Goal: Task Accomplishment & Management: Use online tool/utility

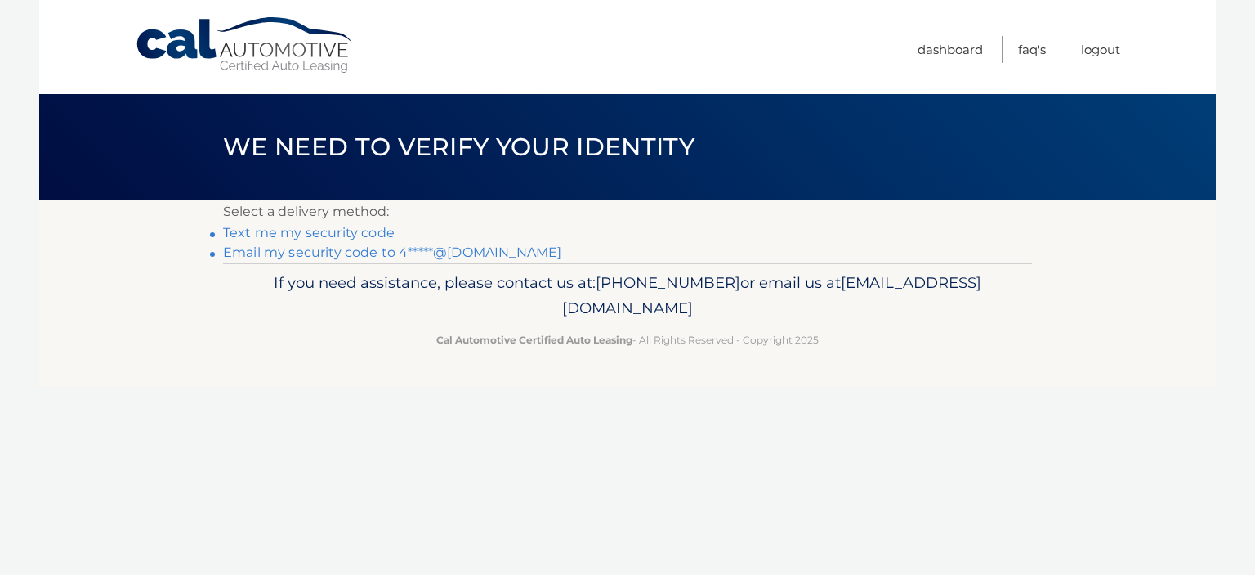
click at [346, 248] on link "Email my security code to 4*****@gmail.com" at bounding box center [392, 252] width 338 height 16
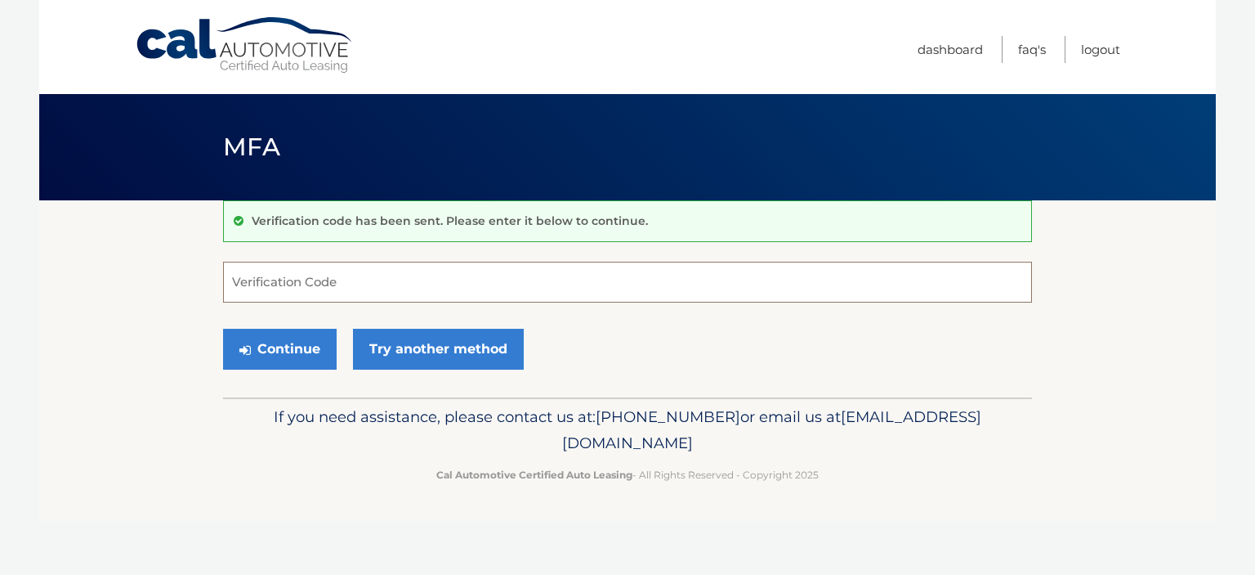
click at [314, 271] on input "Verification Code" at bounding box center [627, 282] width 809 height 41
type input "720836"
click at [268, 338] on button "Continue" at bounding box center [280, 349] width 114 height 41
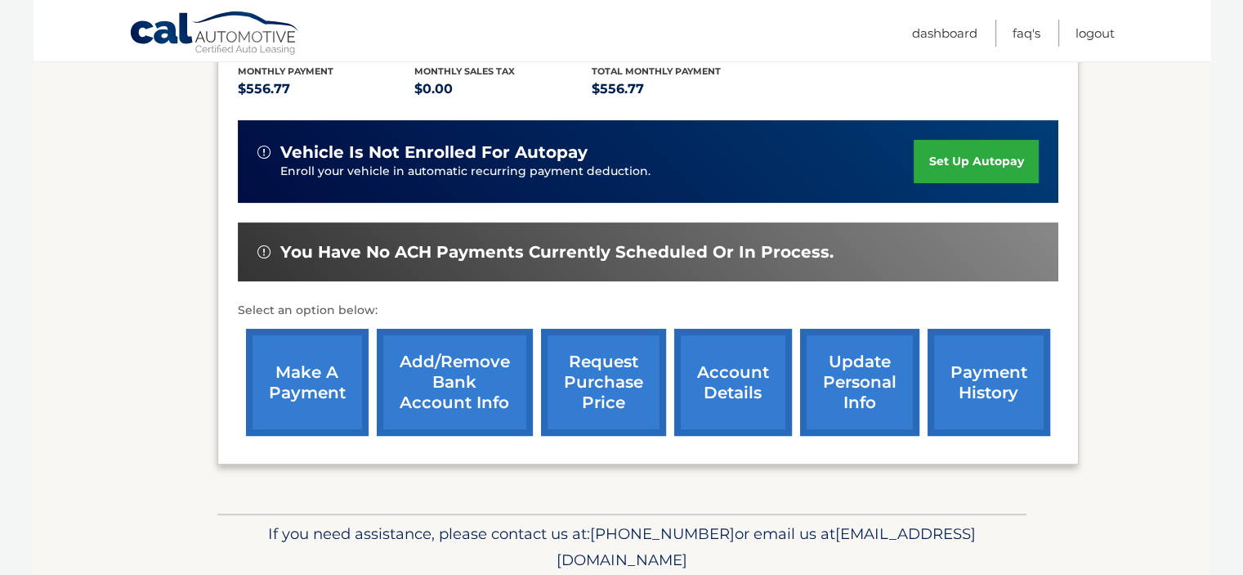
scroll to position [385, 0]
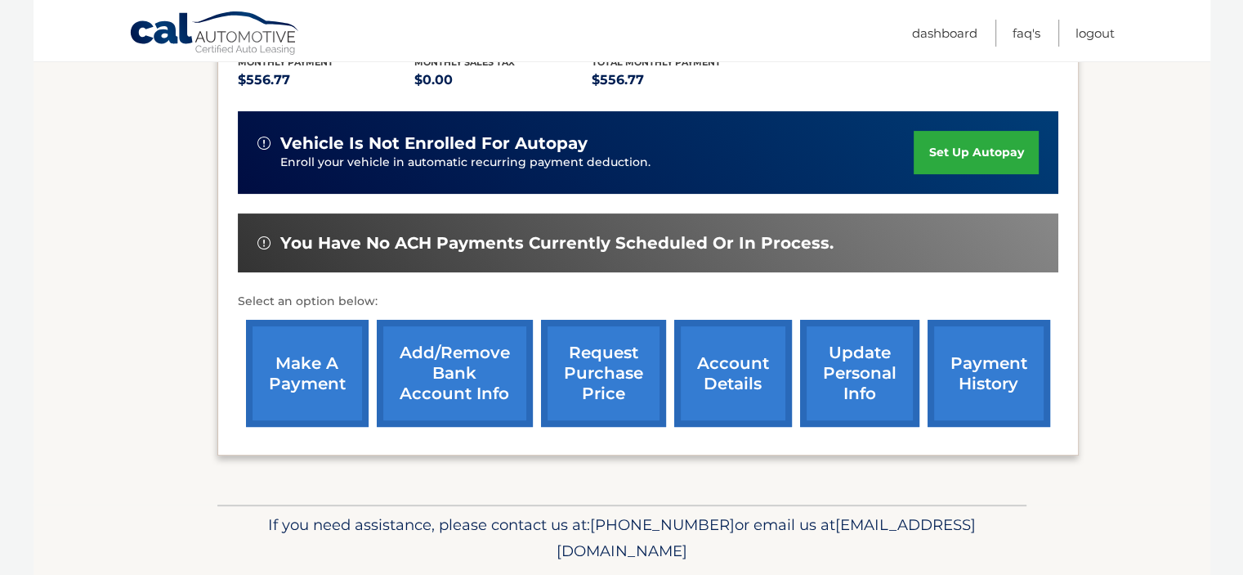
click at [307, 372] on link "make a payment" at bounding box center [307, 373] width 123 height 107
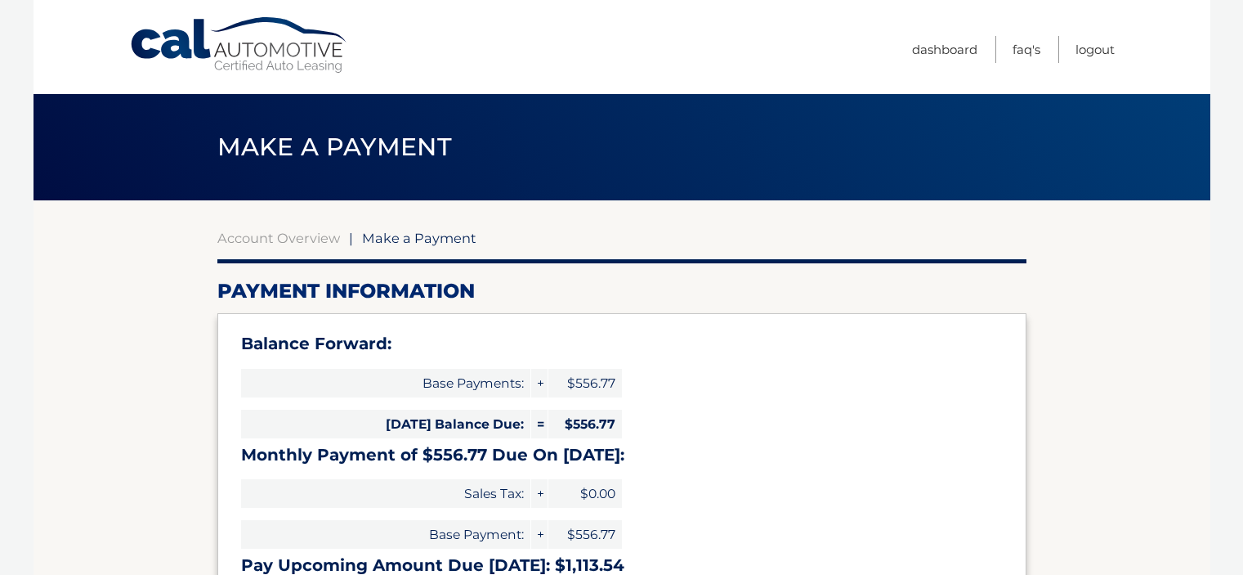
select select "MTM0NDdjMTYtZTY4Mi00MzFlLTkxYmMtZTQ2MTJlNjExMDhl"
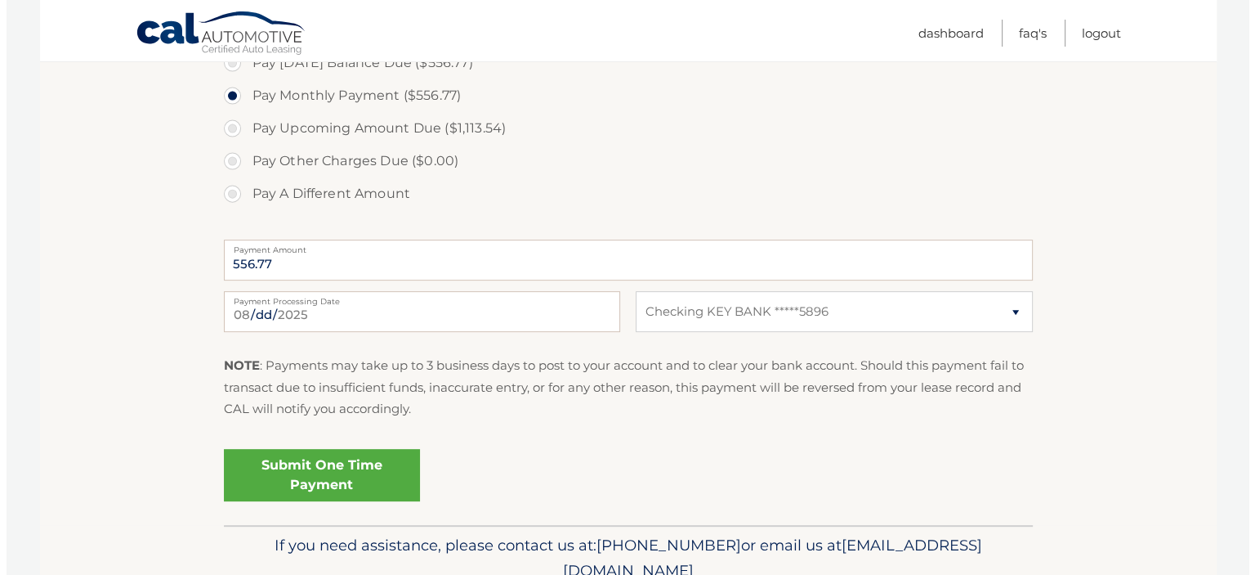
scroll to position [661, 0]
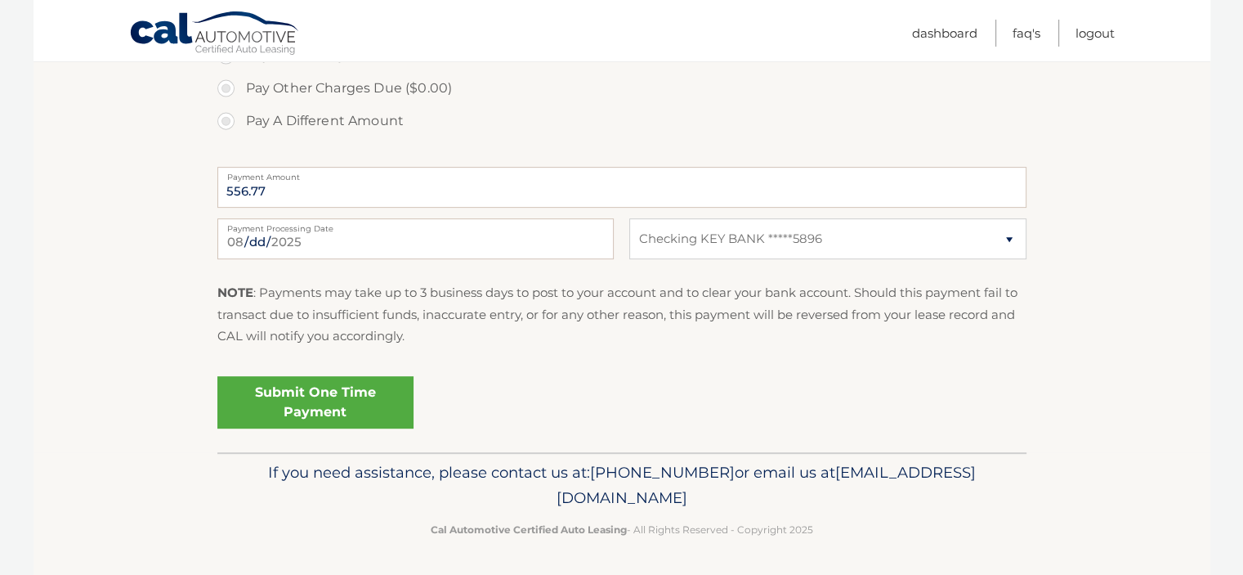
click at [329, 398] on link "Submit One Time Payment" at bounding box center [315, 402] width 196 height 52
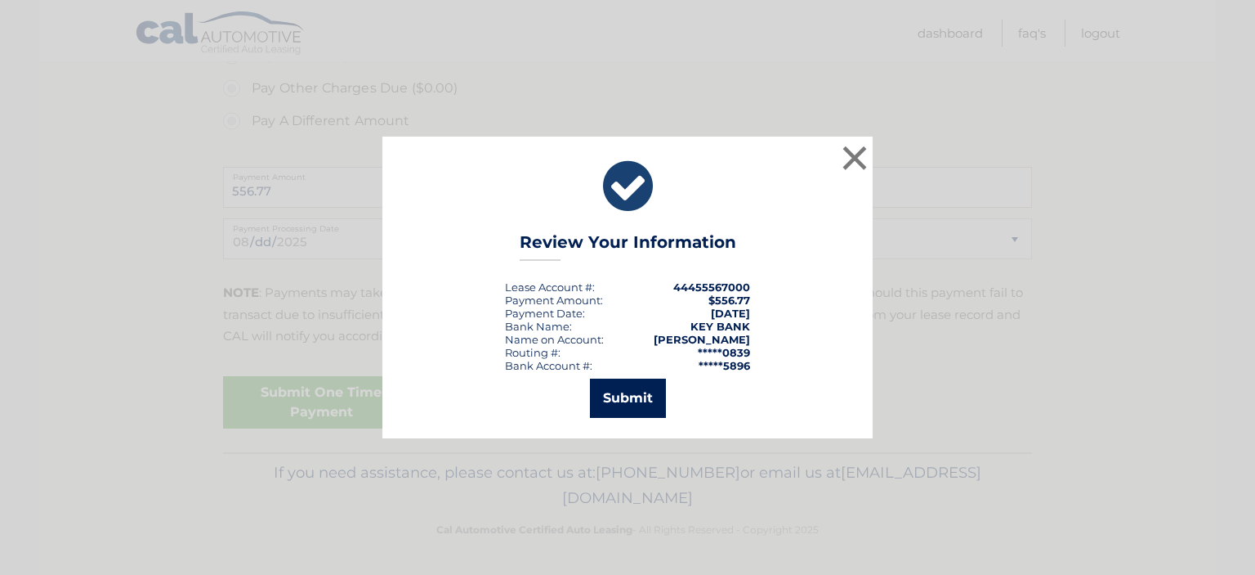
click at [629, 391] on button "Submit" at bounding box center [628, 397] width 76 height 39
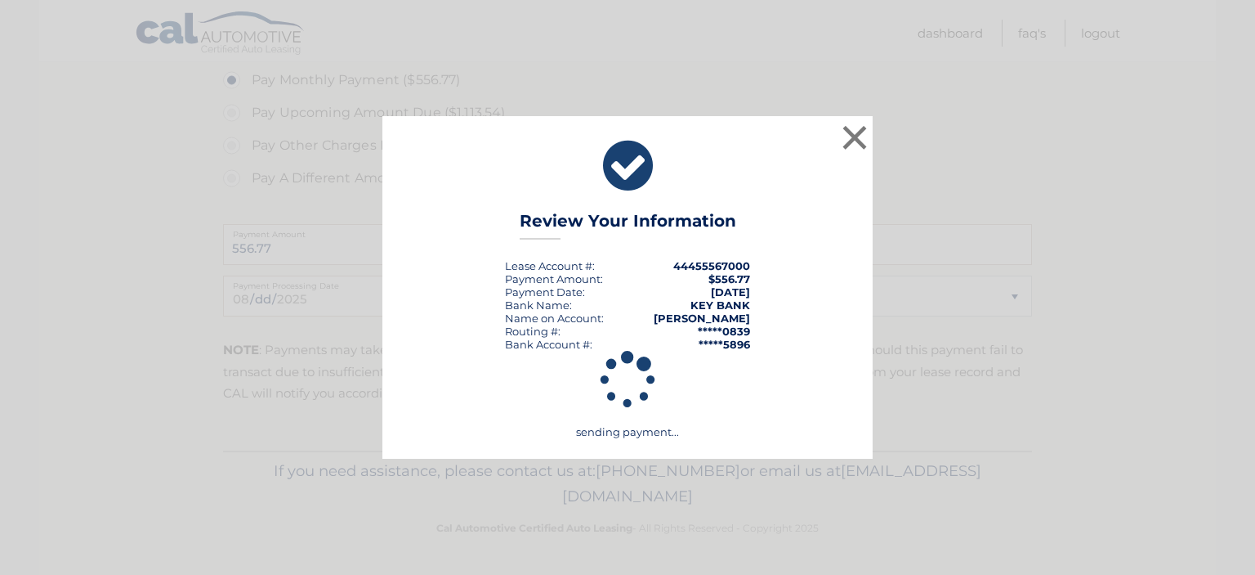
scroll to position [602, 0]
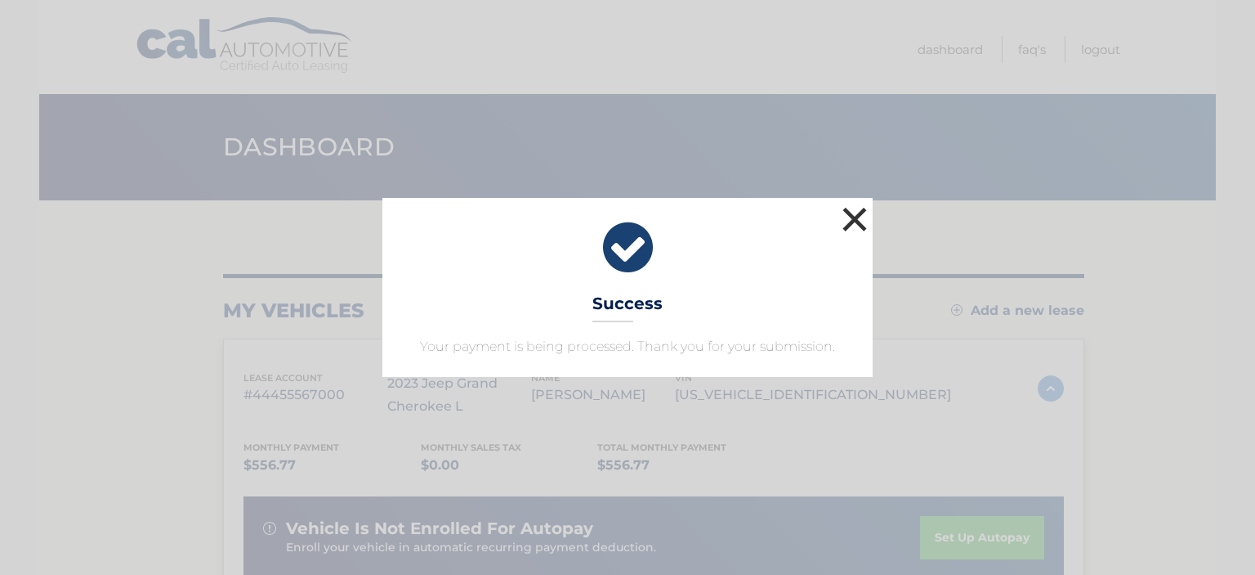
click at [844, 217] on button "×" at bounding box center [854, 219] width 33 height 33
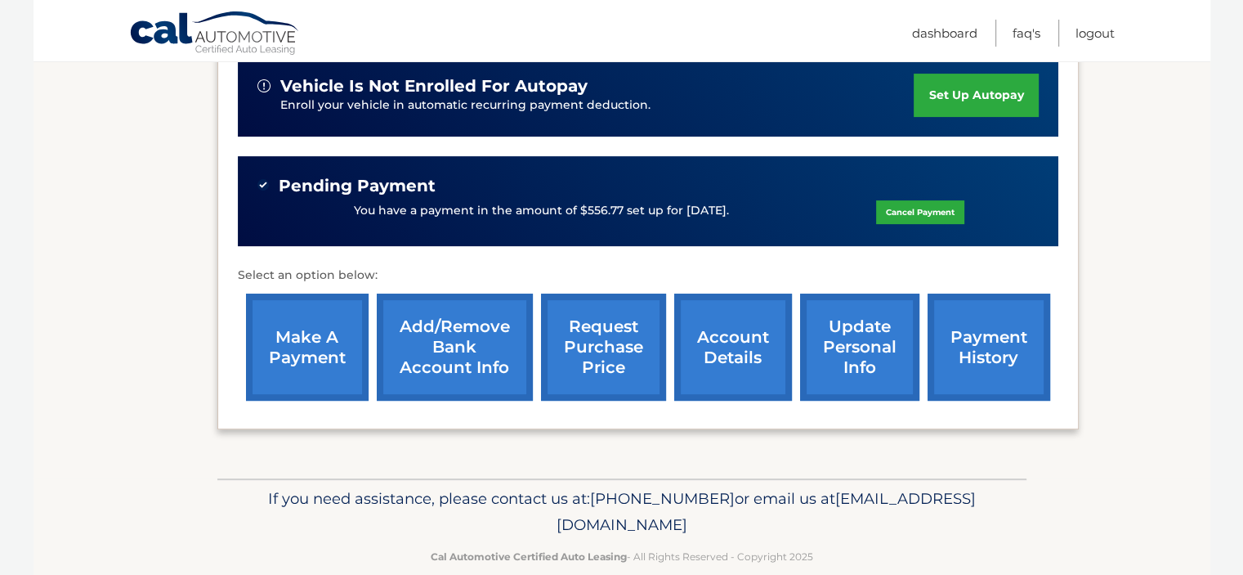
scroll to position [448, 0]
